Goal: Information Seeking & Learning: Learn about a topic

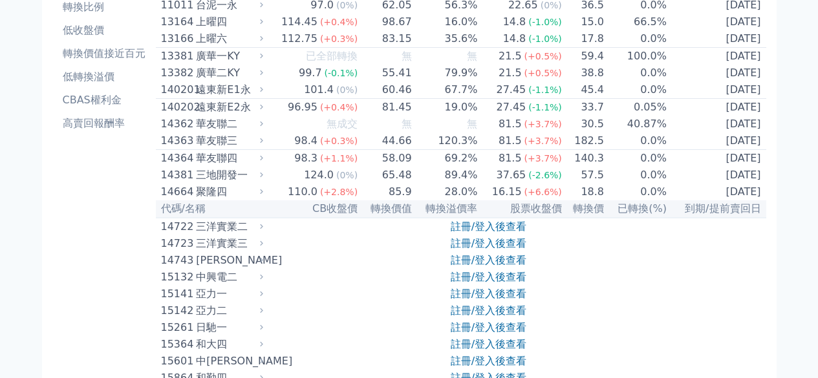
scroll to position [129, 0]
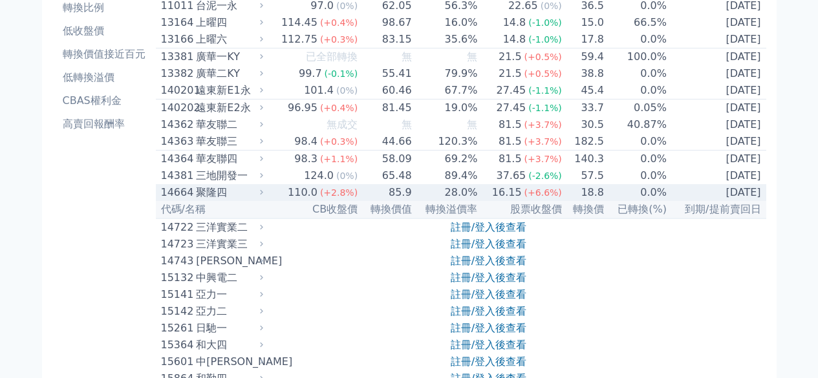
click at [208, 200] on div "聚隆四" at bounding box center [228, 193] width 64 height 16
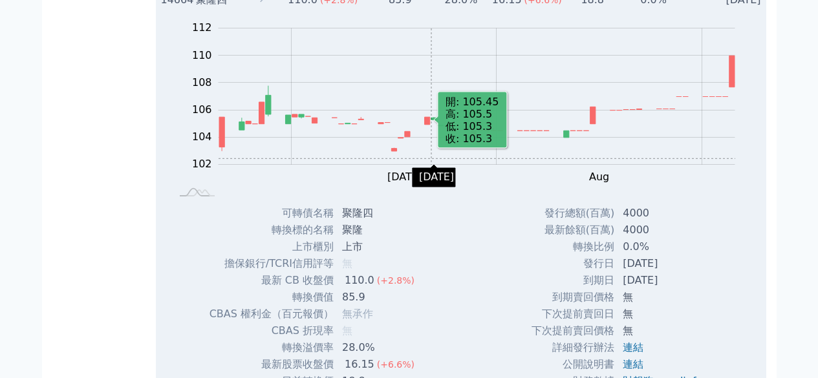
scroll to position [453, 0]
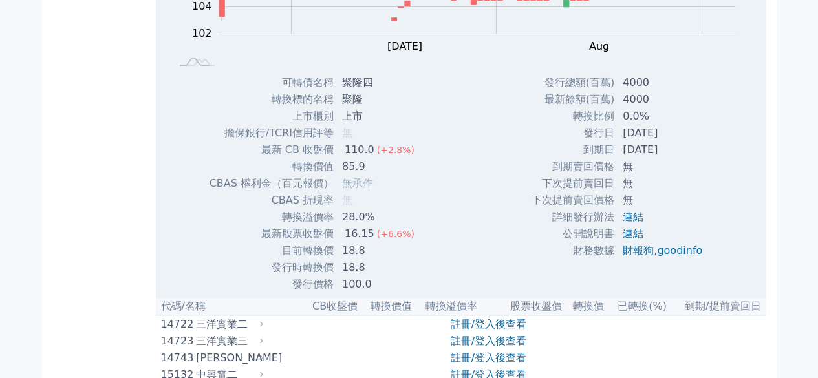
drag, startPoint x: 619, startPoint y: 165, endPoint x: 707, endPoint y: 161, distance: 87.4
click at [707, 158] on td "[DATE]" at bounding box center [664, 150] width 98 height 17
click at [709, 158] on td "[DATE]" at bounding box center [664, 150] width 98 height 17
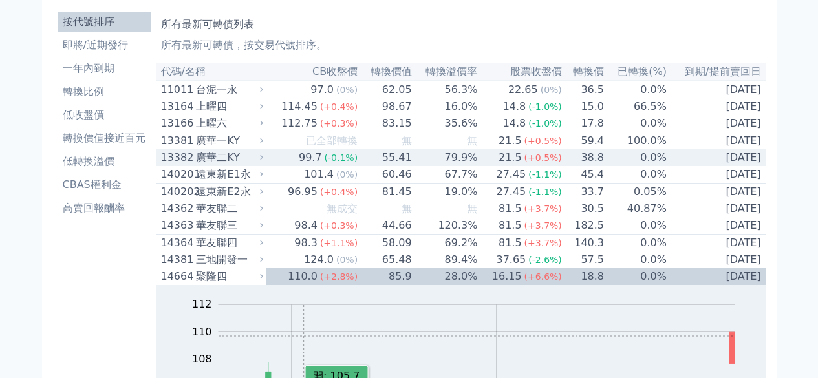
scroll to position [0, 0]
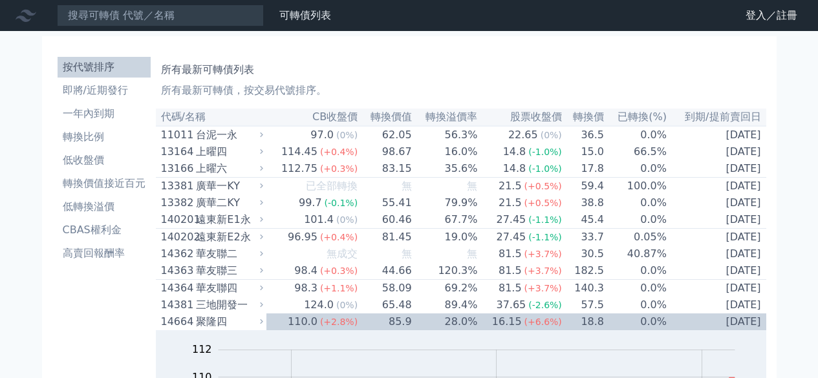
click at [453, 81] on div "所有最新可轉債列表 所有最新可轉債，按交易代號排序。" at bounding box center [461, 77] width 600 height 41
click at [423, 78] on div "所有最新可轉債列表 所有最新可轉債，按交易代號排序。" at bounding box center [461, 77] width 600 height 41
drag, startPoint x: 376, startPoint y: 79, endPoint x: 393, endPoint y: 77, distance: 17.6
click at [393, 77] on h1 "所有最新可轉債列表" at bounding box center [461, 70] width 600 height 16
drag, startPoint x: 371, startPoint y: 101, endPoint x: 372, endPoint y: 92, distance: 9.1
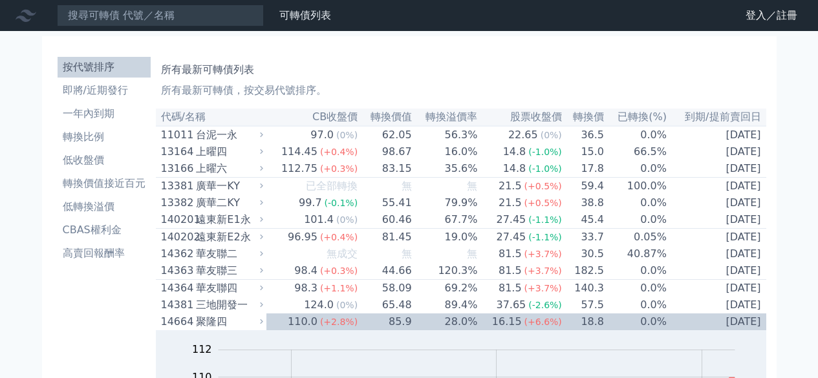
click at [372, 92] on p "所有最新可轉債，按交易代號排序。" at bounding box center [461, 91] width 600 height 16
click at [443, 86] on p "所有最新可轉債，按交易代號排序。" at bounding box center [461, 91] width 600 height 16
